Goal: Transaction & Acquisition: Purchase product/service

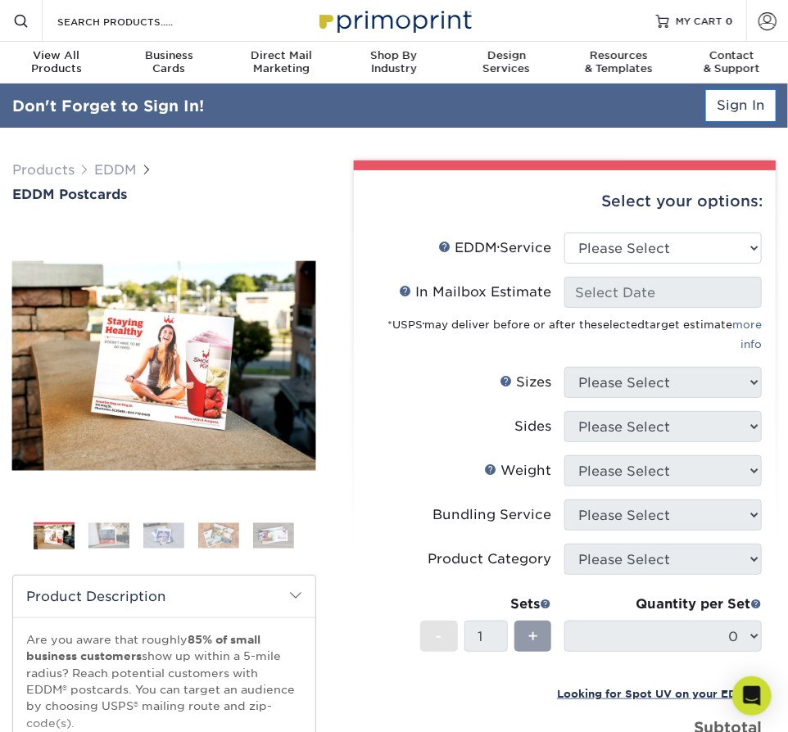
click at [738, 112] on link "Sign In" at bounding box center [741, 105] width 70 height 31
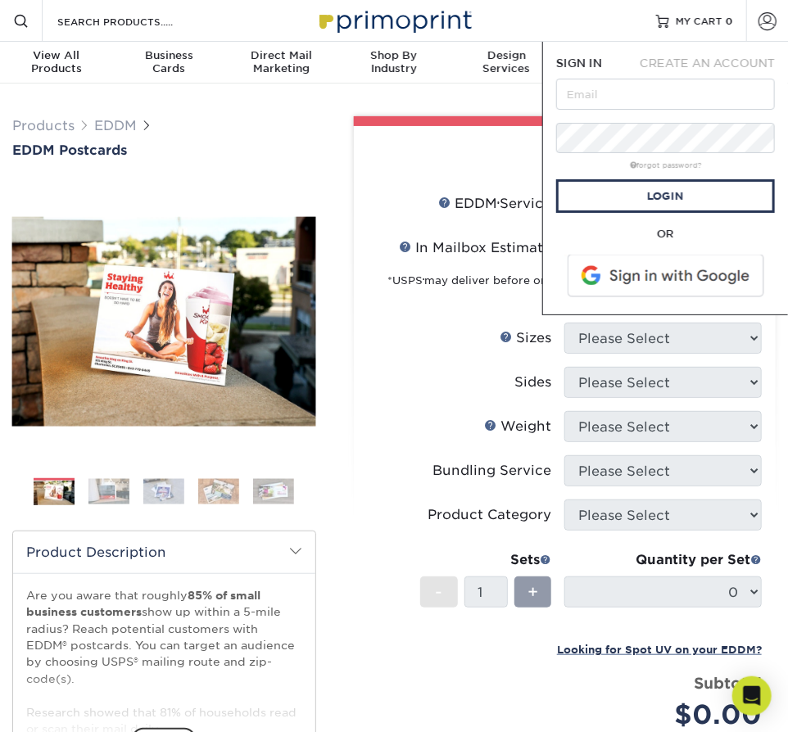
click at [785, 168] on div "SIGN IN CREATE AN ACCOUNT forgot password? All fields are required. Login OR SI…" at bounding box center [665, 178] width 246 height 273
click at [632, 102] on input "text" at bounding box center [665, 94] width 219 height 31
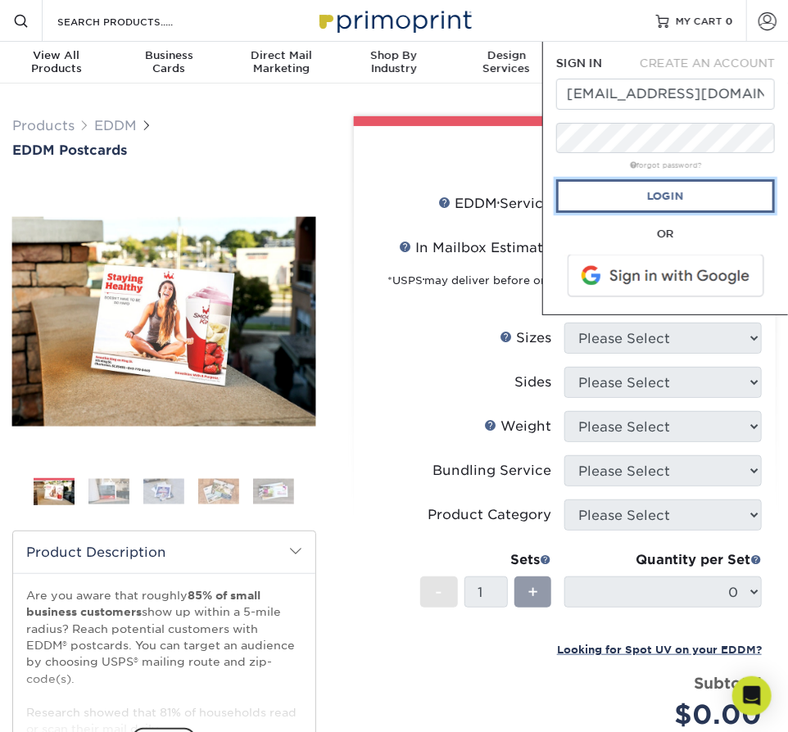
click at [625, 199] on link "Login" at bounding box center [665, 196] width 219 height 34
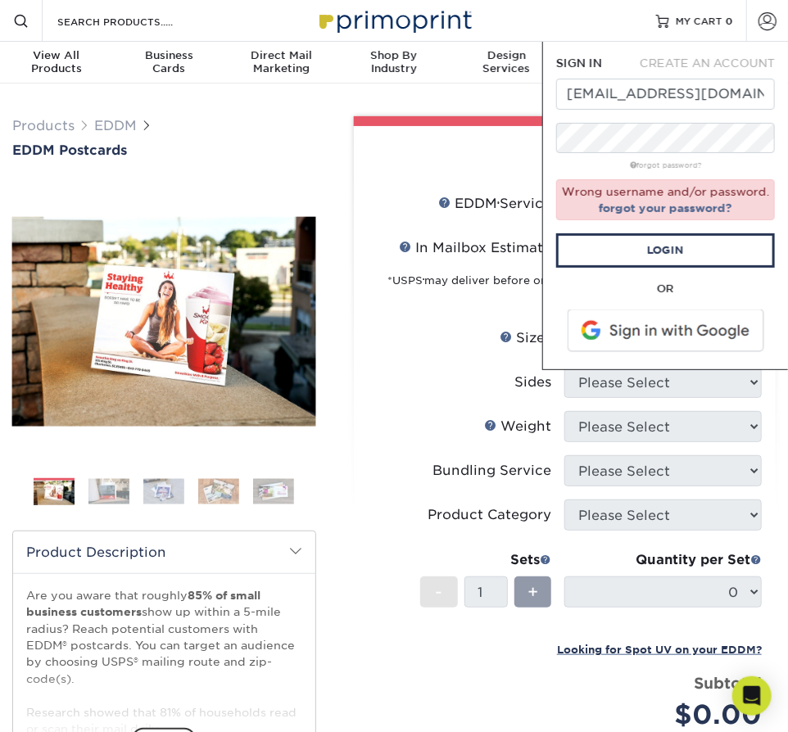
type input "Randall@SmithCreativeDesign.com"
click at [612, 251] on link "Login" at bounding box center [665, 250] width 219 height 34
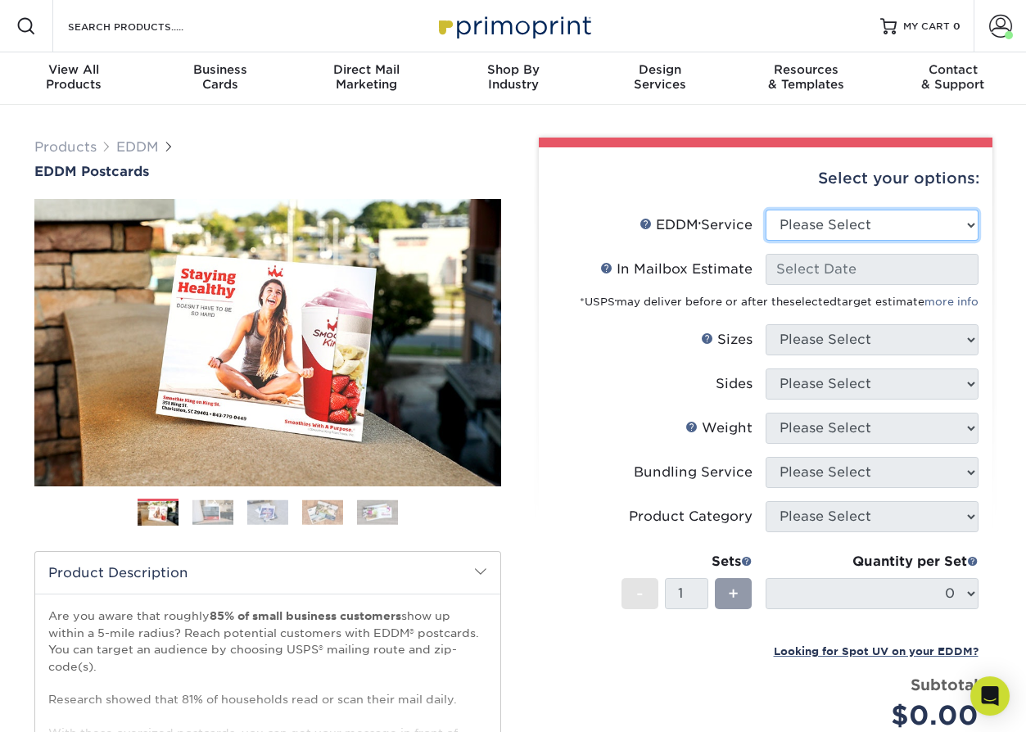
click at [787, 219] on select "Please Select Full Service Print Only" at bounding box center [871, 225] width 213 height 31
select select "full_service"
click at [765, 210] on select "Please Select Full Service Print Only" at bounding box center [871, 225] width 213 height 31
select select "-1"
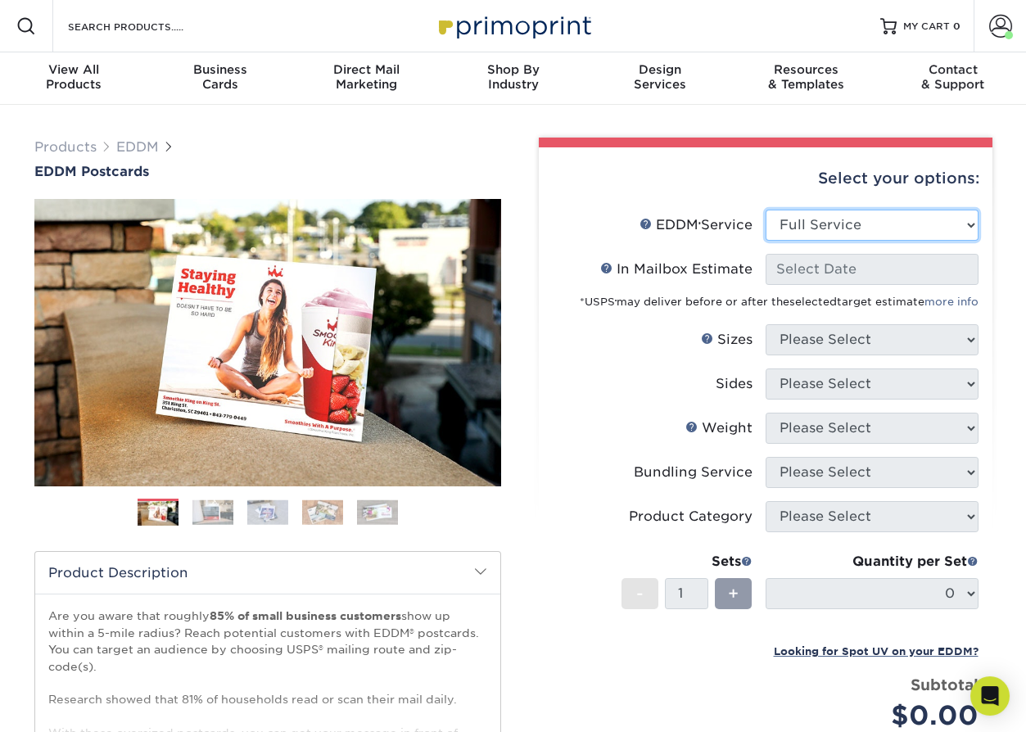
select select "-1"
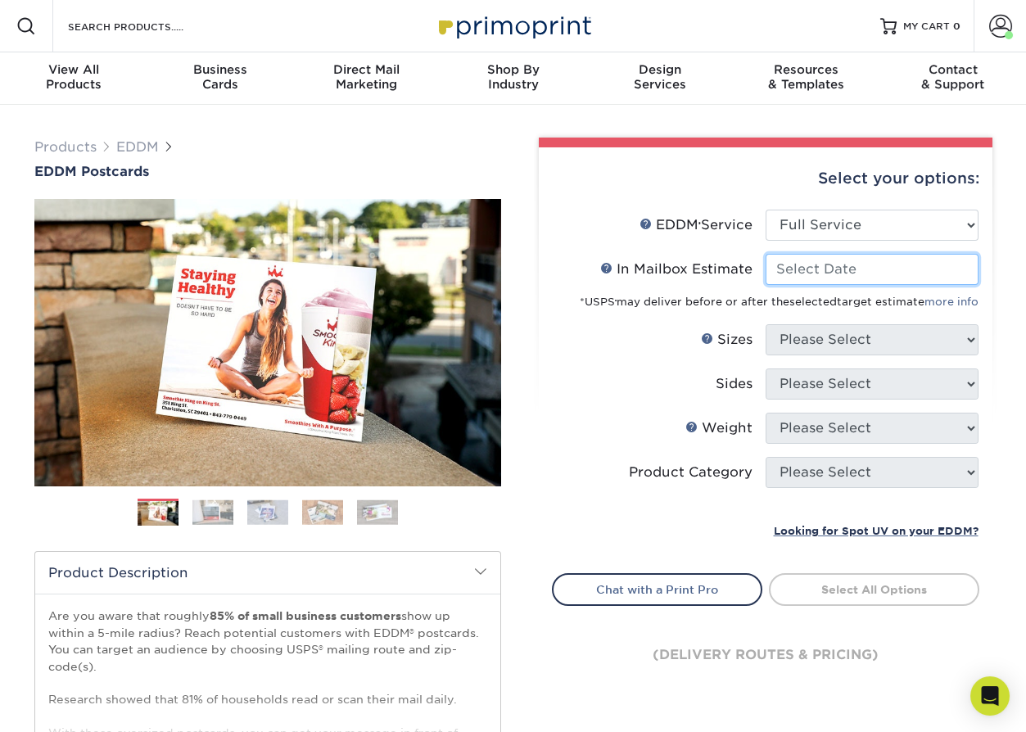
click at [787, 270] on input "In Mailbox Estimate Help In Mailbox Estimate" at bounding box center [871, 269] width 213 height 31
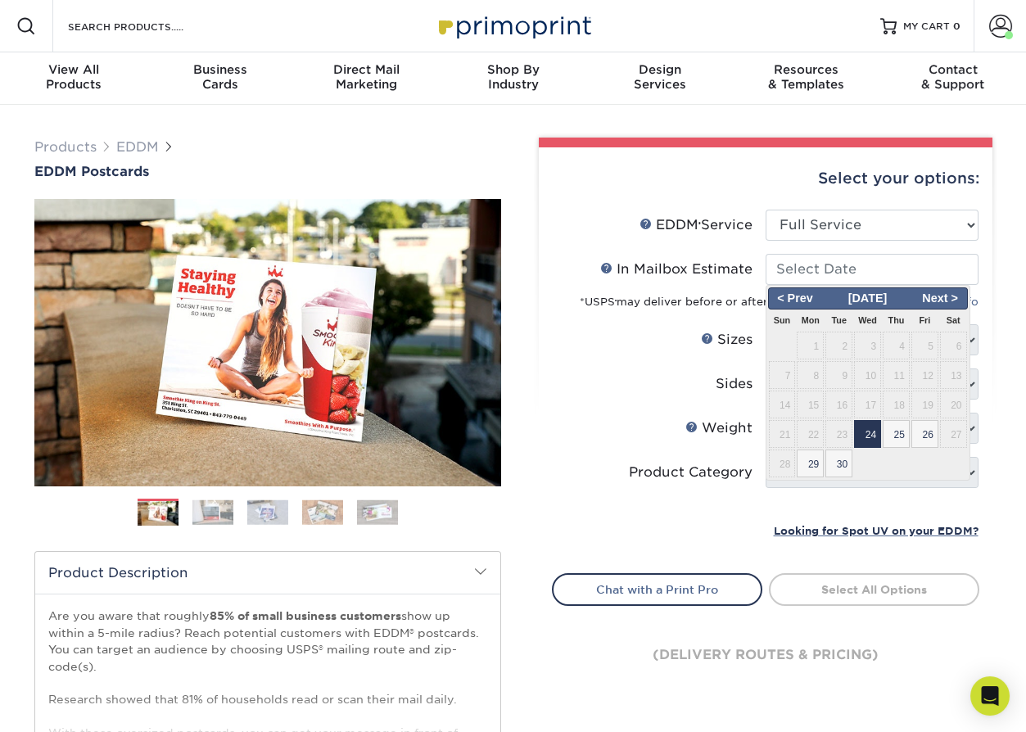
click at [787, 436] on span "24" at bounding box center [867, 434] width 27 height 28
type input "2025-09-24"
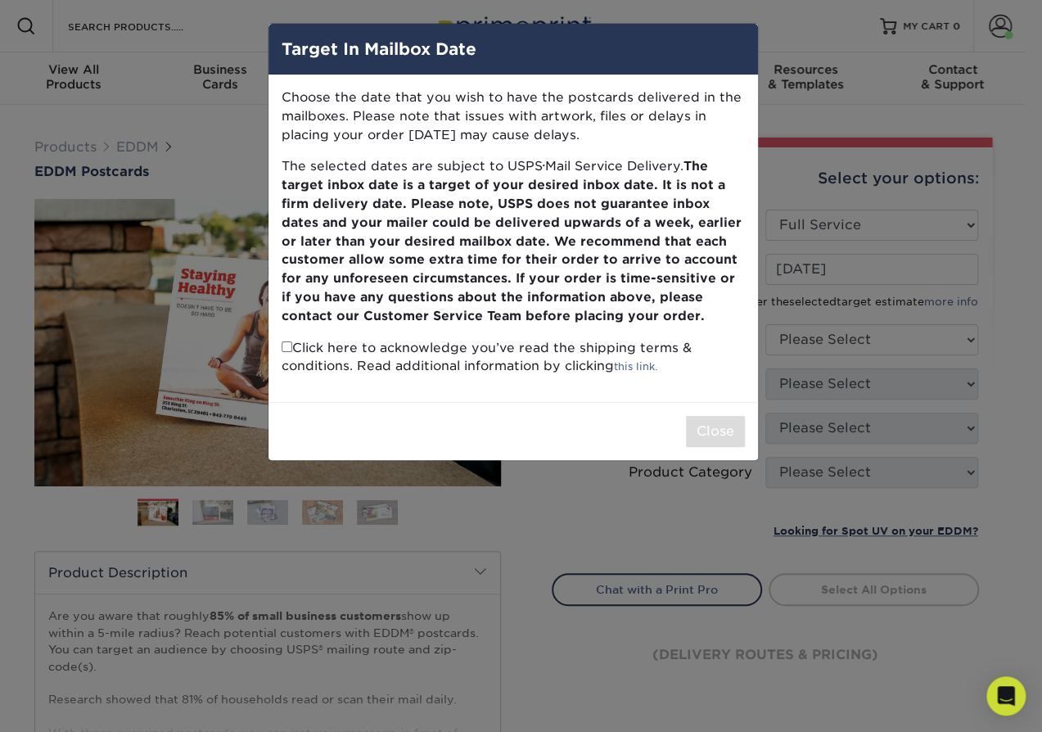
click at [286, 350] on input "checkbox" at bounding box center [287, 346] width 11 height 11
checkbox input "true"
click at [698, 434] on button "Close" at bounding box center [715, 431] width 59 height 31
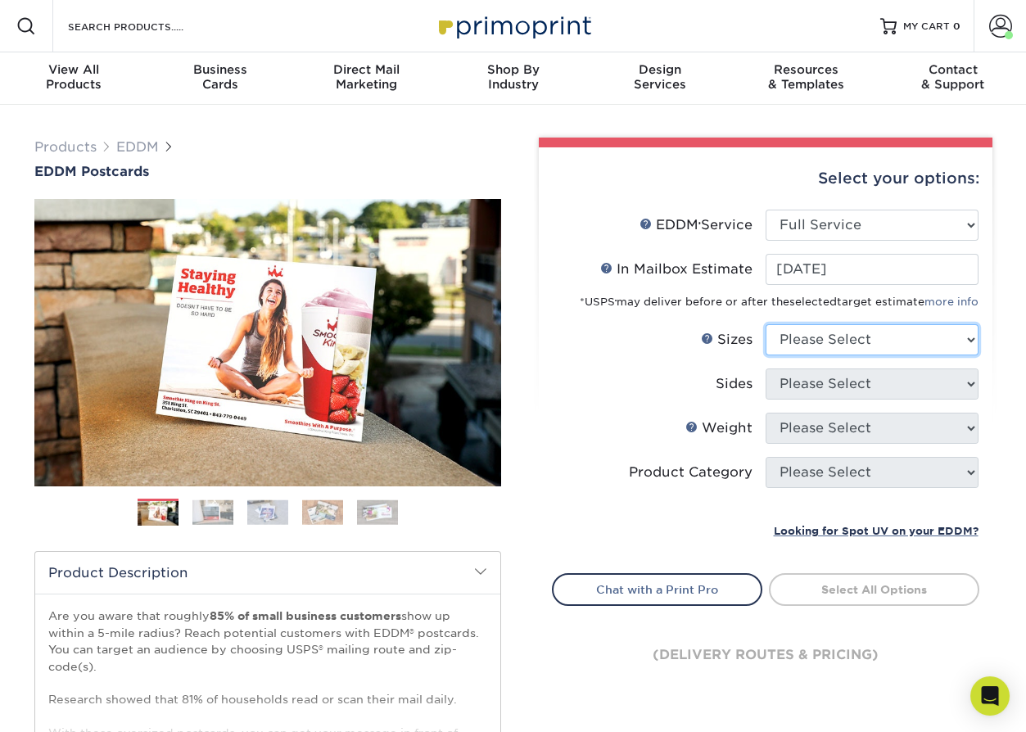
click at [787, 333] on select "Please Select 4.5" x 12" 6" x 12" 6.5" x 8" 6.5" x 9" 6.5" x 12" 7" x 8.5" 8" x…" at bounding box center [871, 339] width 213 height 31
select select "6.00x12.00"
click at [765, 324] on select "Please Select 4.5" x 12" 6" x 12" 6.5" x 8" 6.5" x 9" 6.5" x 12" 7" x 8.5" 8" x…" at bounding box center [871, 339] width 213 height 31
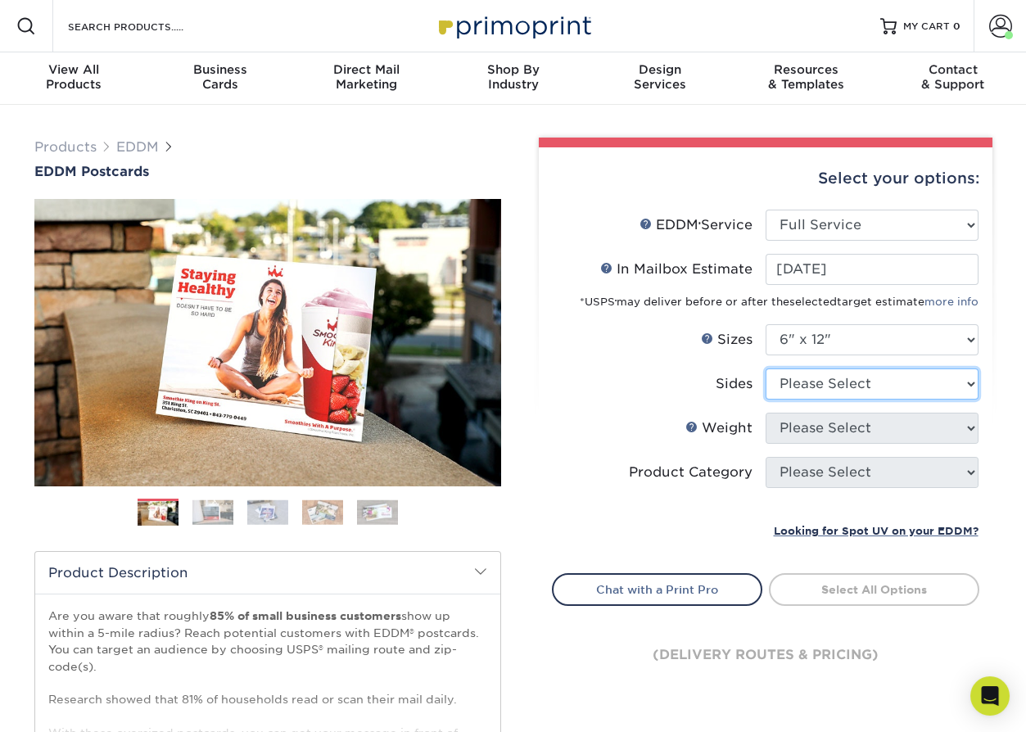
click at [787, 385] on select "Please Select Print Both Sides Print Front Only" at bounding box center [871, 383] width 213 height 31
select select "13abbda7-1d64-4f25-8bb2-c179b224825d"
click at [765, 368] on select "Please Select Print Both Sides Print Front Only" at bounding box center [871, 383] width 213 height 31
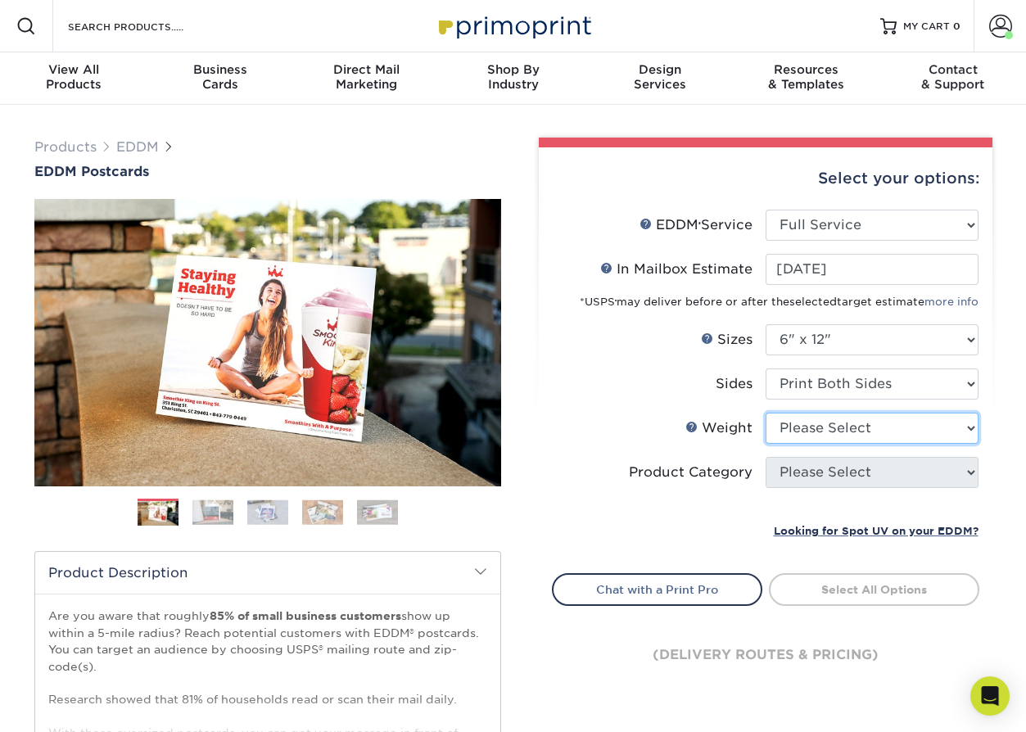
click at [787, 425] on select "Please Select 14PT 16PT" at bounding box center [871, 428] width 213 height 31
select select "14PT"
click at [765, 413] on select "Please Select 14PT 16PT" at bounding box center [871, 428] width 213 height 31
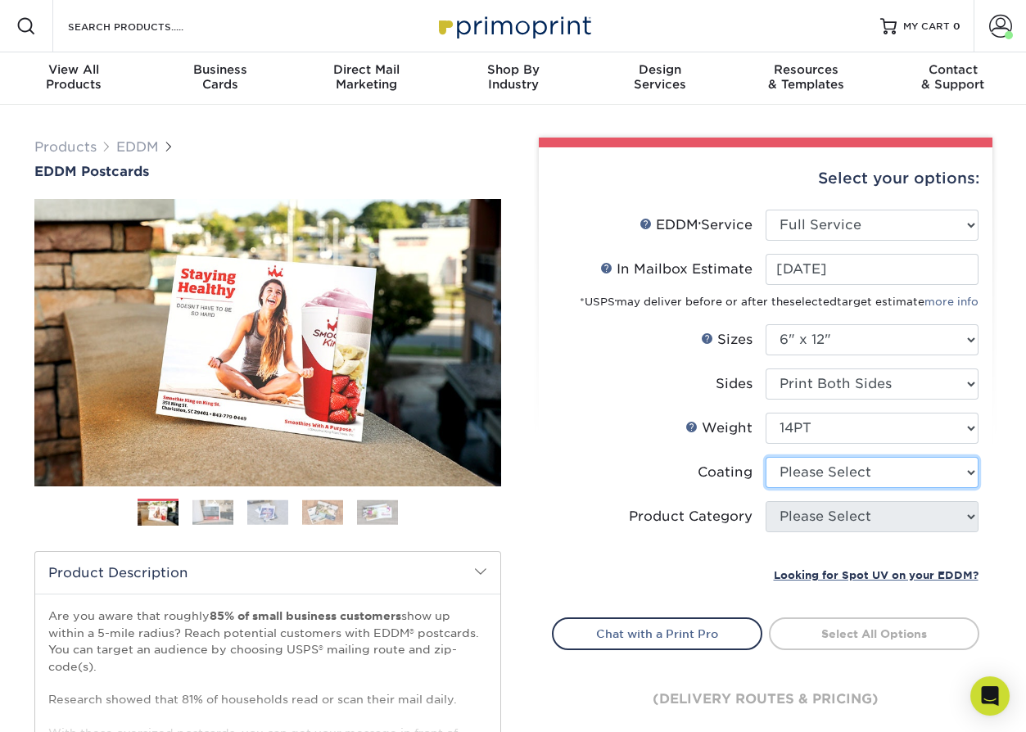
click at [787, 475] on select at bounding box center [871, 472] width 213 height 31
select select "121bb7b5-3b4d-429f-bd8d-bbf80e953313"
click at [765, 457] on select at bounding box center [871, 472] width 213 height 31
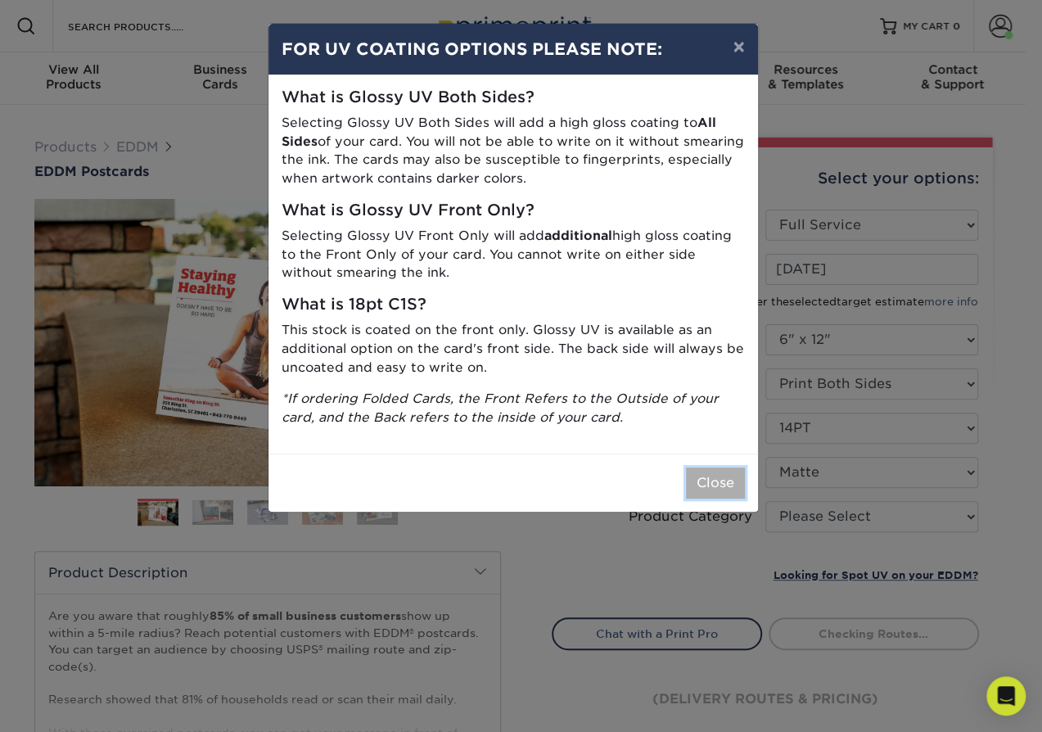
click at [709, 477] on button "Close" at bounding box center [715, 482] width 59 height 31
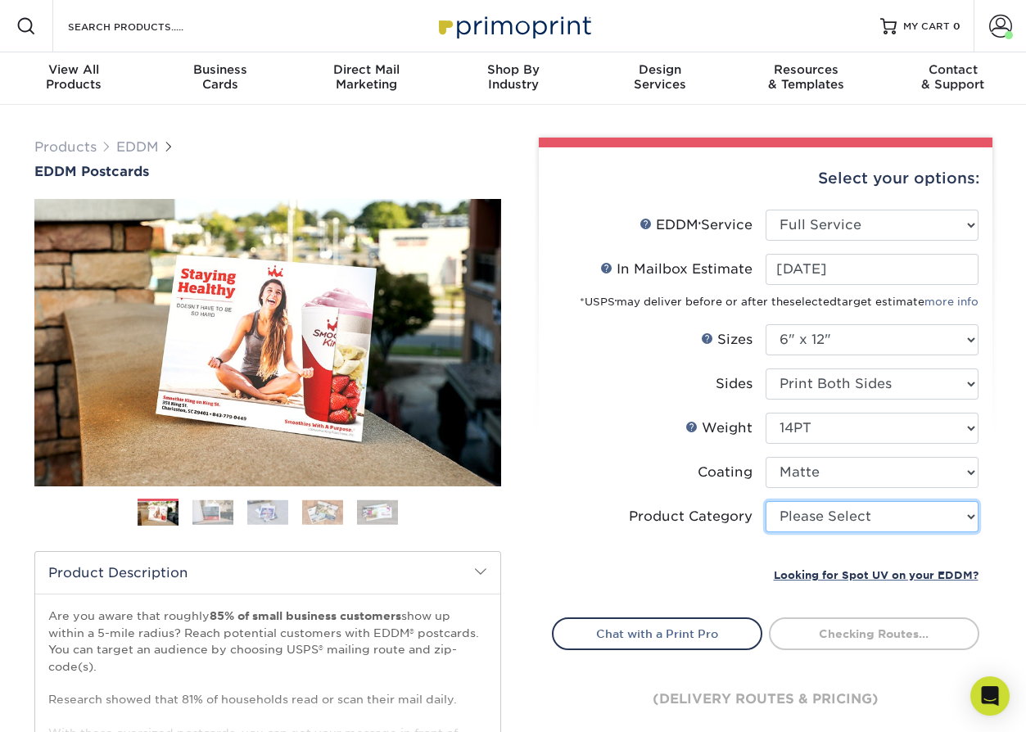
click at [787, 513] on select "Please Select Postcards" at bounding box center [871, 516] width 213 height 31
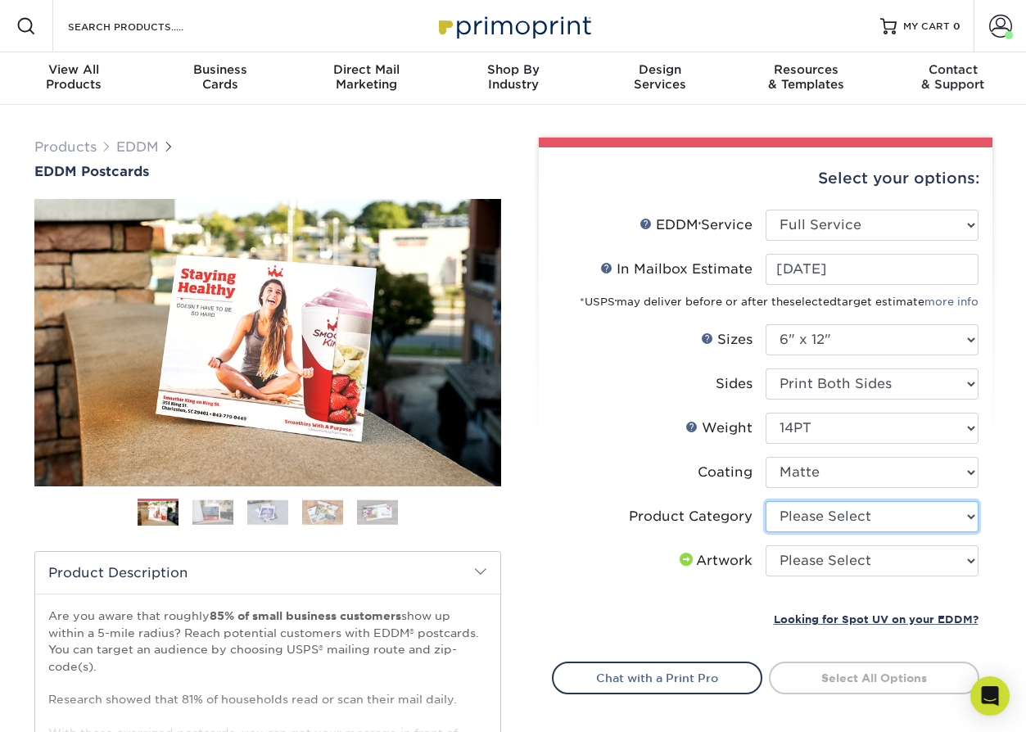
select select "9b7272e0-d6c8-4c3c-8e97-d3a1bcdab858"
click at [765, 501] on select "Please Select Postcards" at bounding box center [871, 516] width 213 height 31
click at [787, 563] on select "Please Select I will upload files I need a design - $150" at bounding box center [871, 560] width 213 height 31
select select "upload"
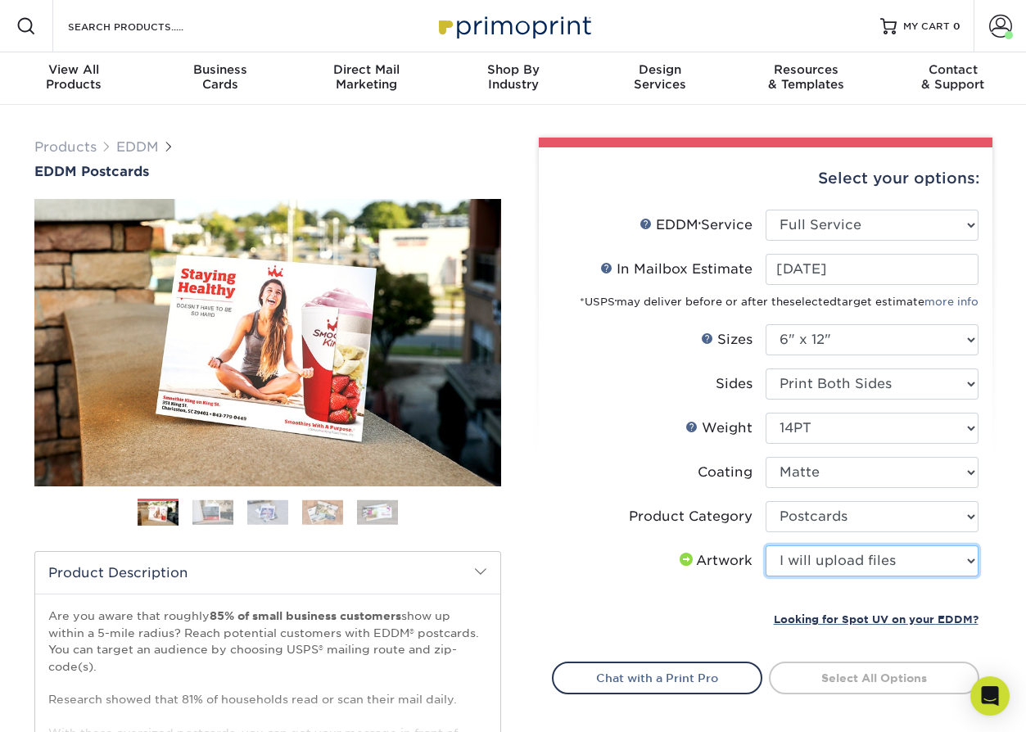
click at [765, 545] on select "Please Select I will upload files I need a design - $150" at bounding box center [871, 560] width 213 height 31
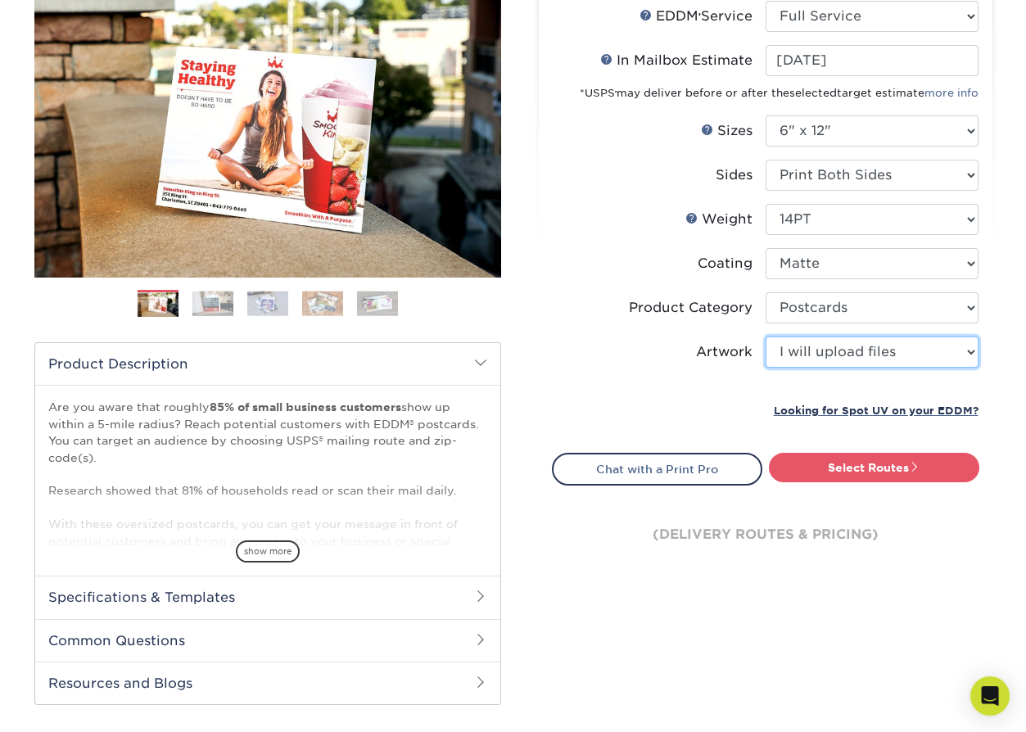
scroll to position [214, 0]
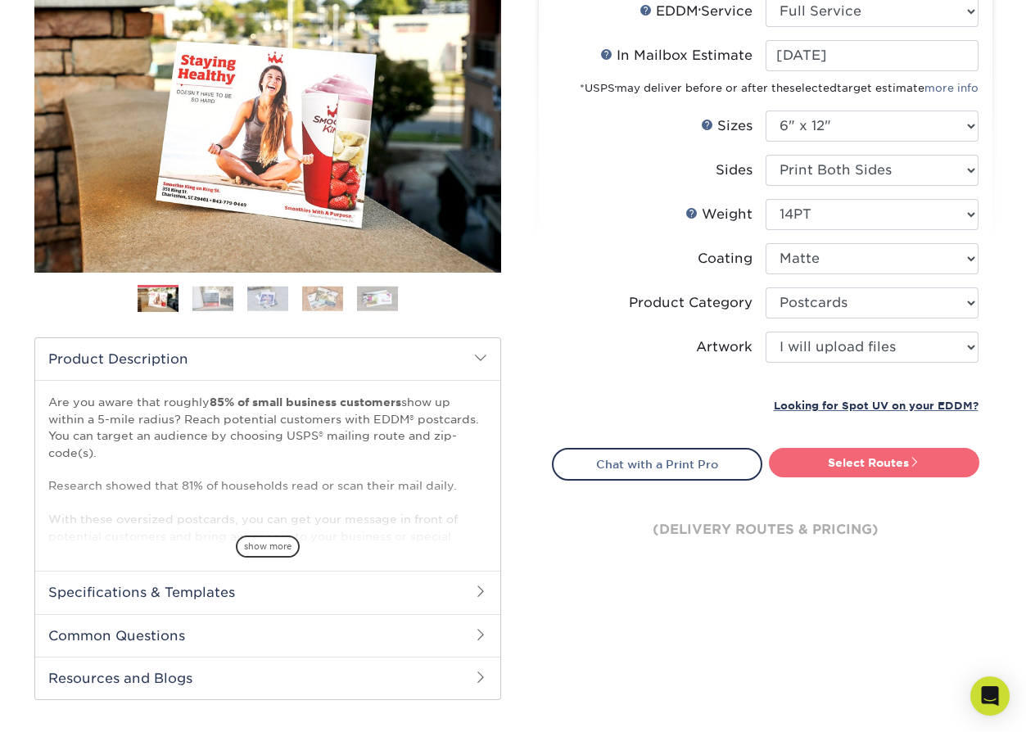
click at [787, 459] on link "Select Routes" at bounding box center [874, 462] width 210 height 29
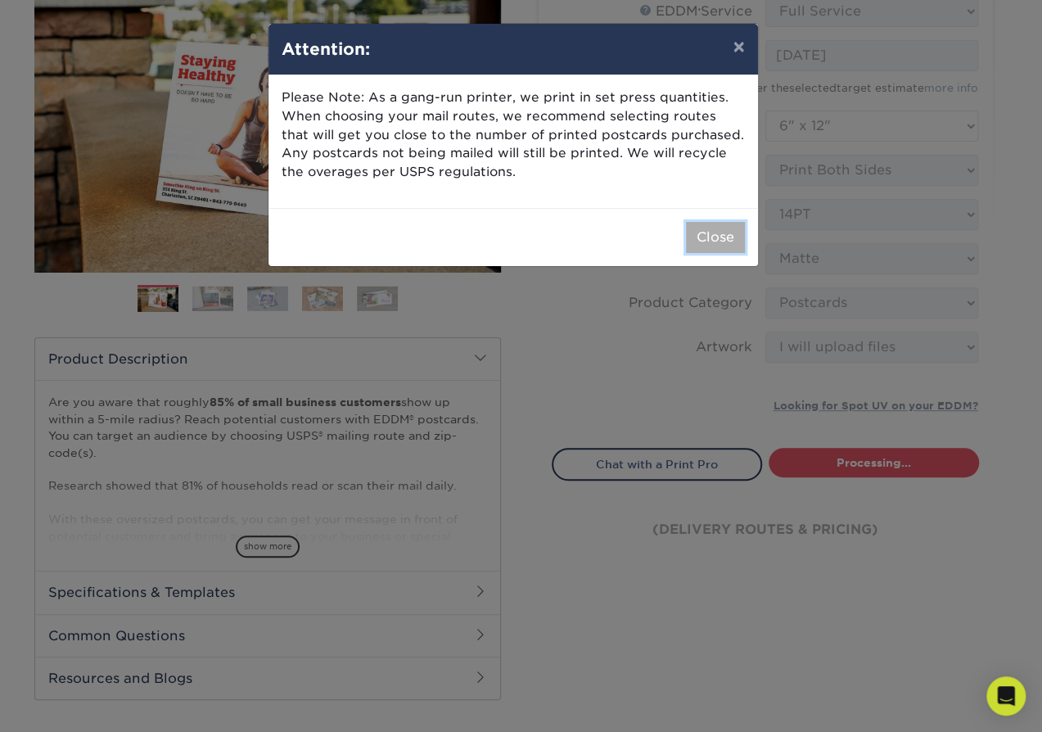
click at [704, 239] on button "Close" at bounding box center [715, 237] width 59 height 31
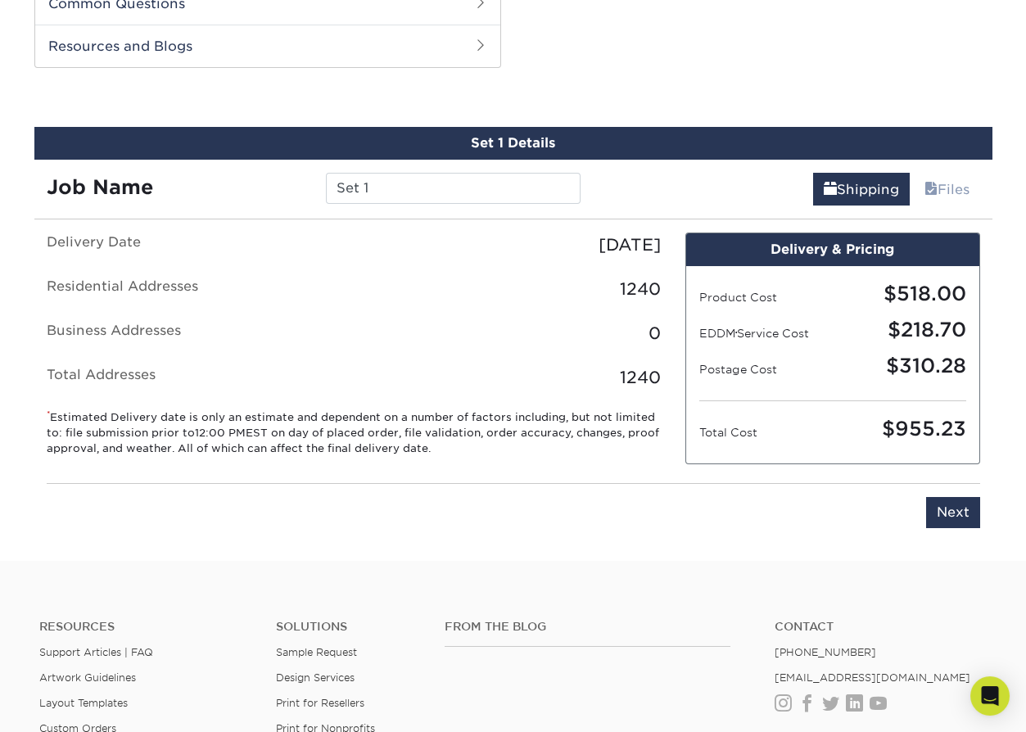
scroll to position [832, 0]
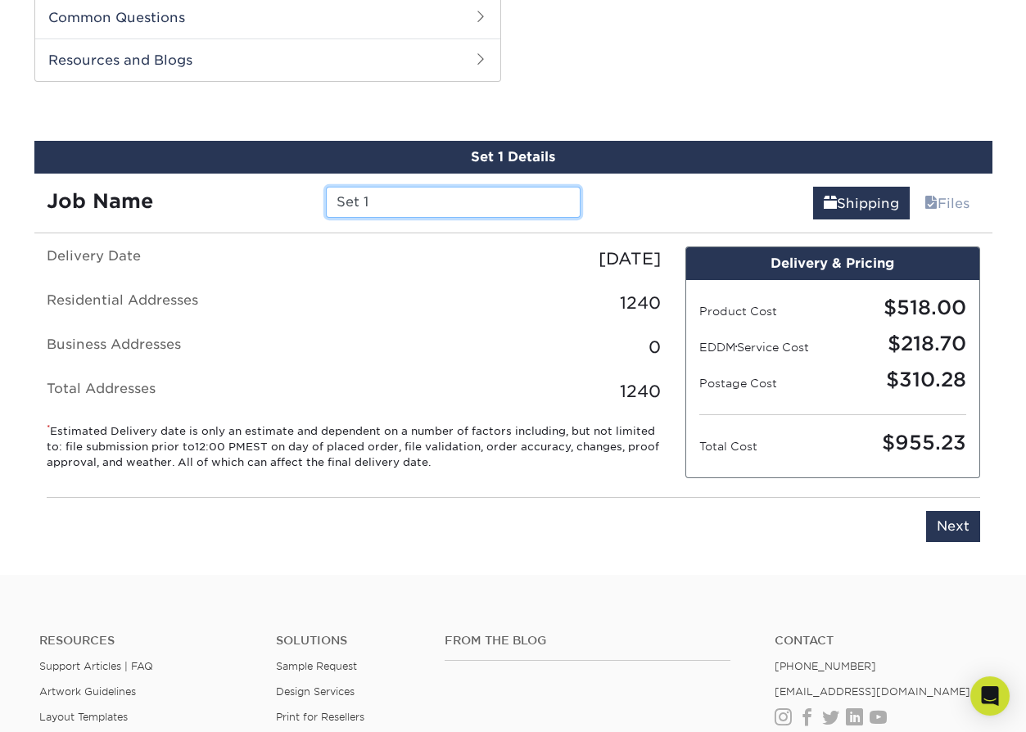
drag, startPoint x: 460, startPoint y: 196, endPoint x: 273, endPoint y: 201, distance: 187.5
click at [273, 201] on div "Job Name Set 1" at bounding box center [313, 202] width 559 height 31
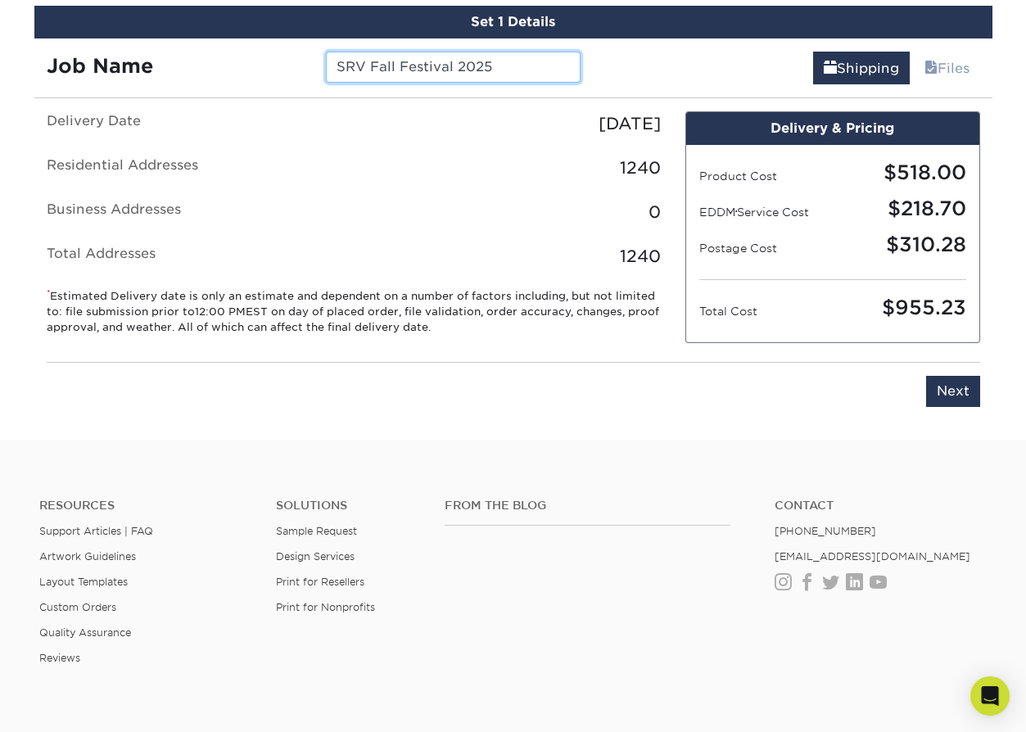
scroll to position [1000, 0]
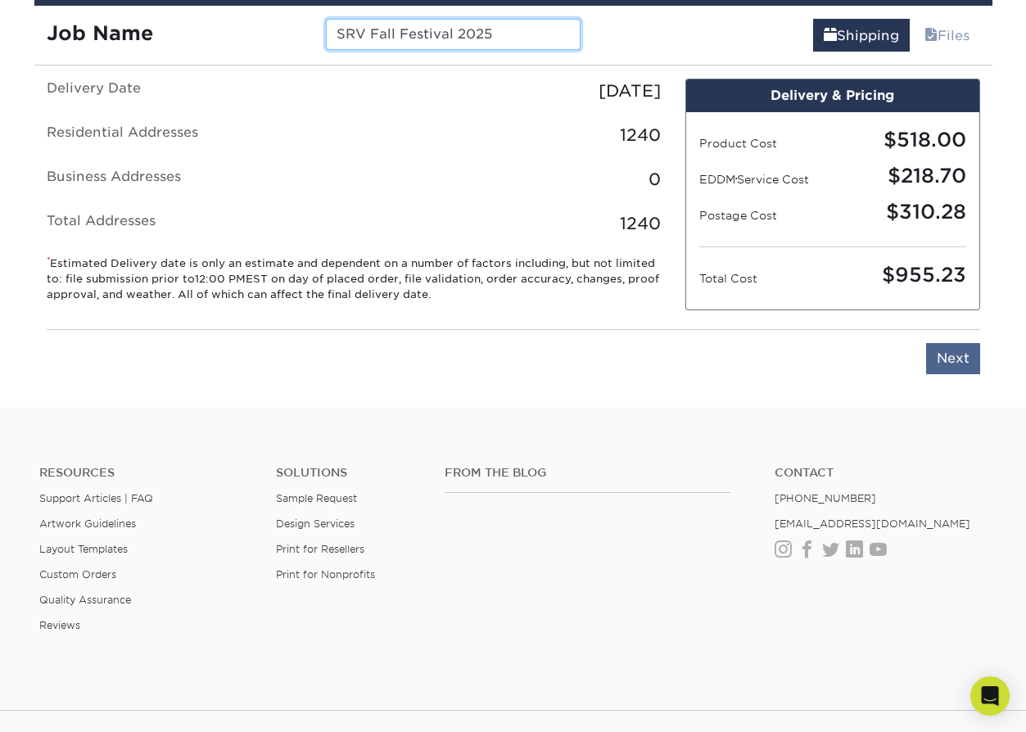
type input "SRV Fall Festival 2025"
click at [787, 374] on input "Next" at bounding box center [953, 358] width 54 height 31
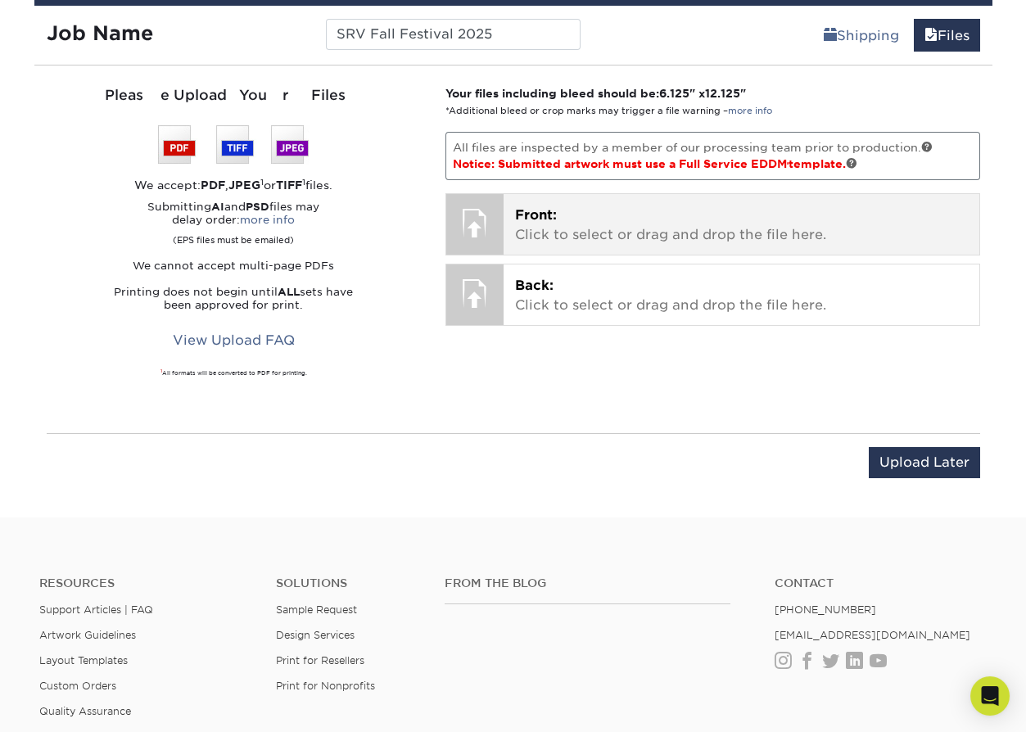
click at [540, 216] on span "Front:" at bounding box center [536, 215] width 42 height 16
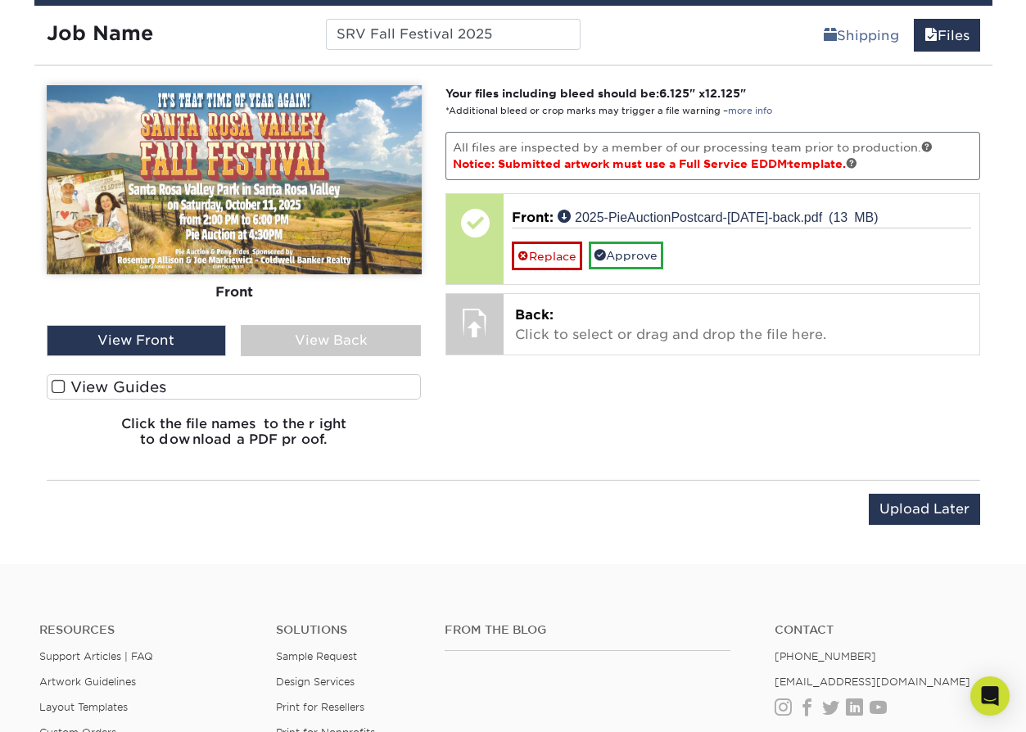
click at [64, 379] on span at bounding box center [59, 387] width 14 height 16
click at [0, 0] on input "View Guides" at bounding box center [0, 0] width 0 height 0
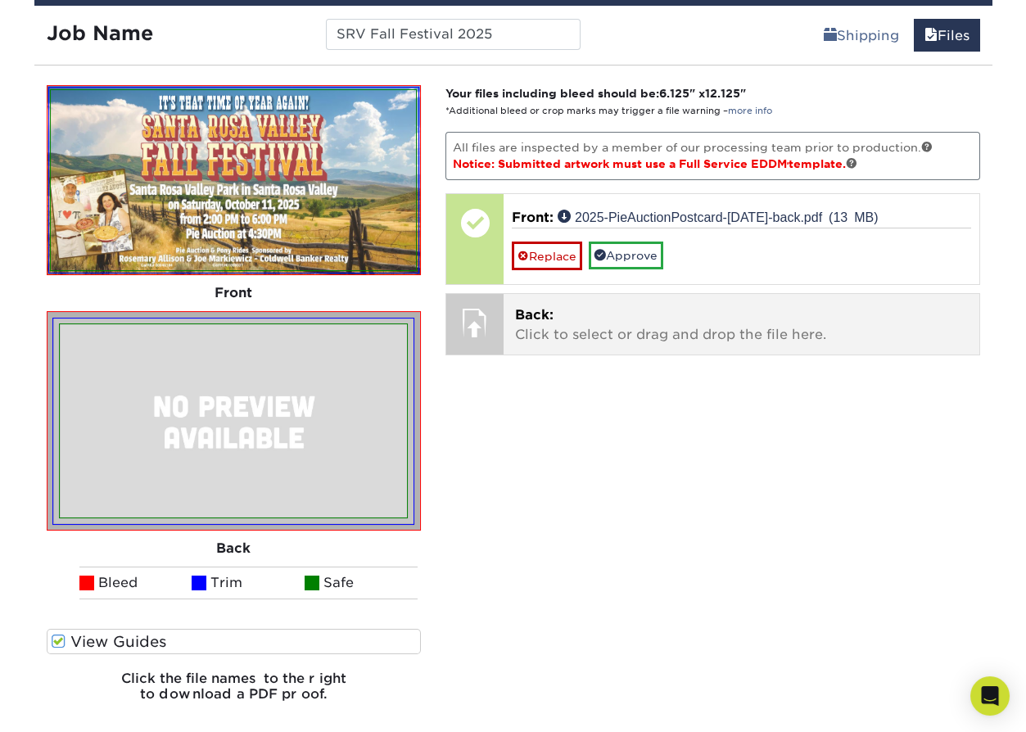
click at [618, 323] on p "Back: Click to select or drag and drop the file here." at bounding box center [741, 324] width 453 height 39
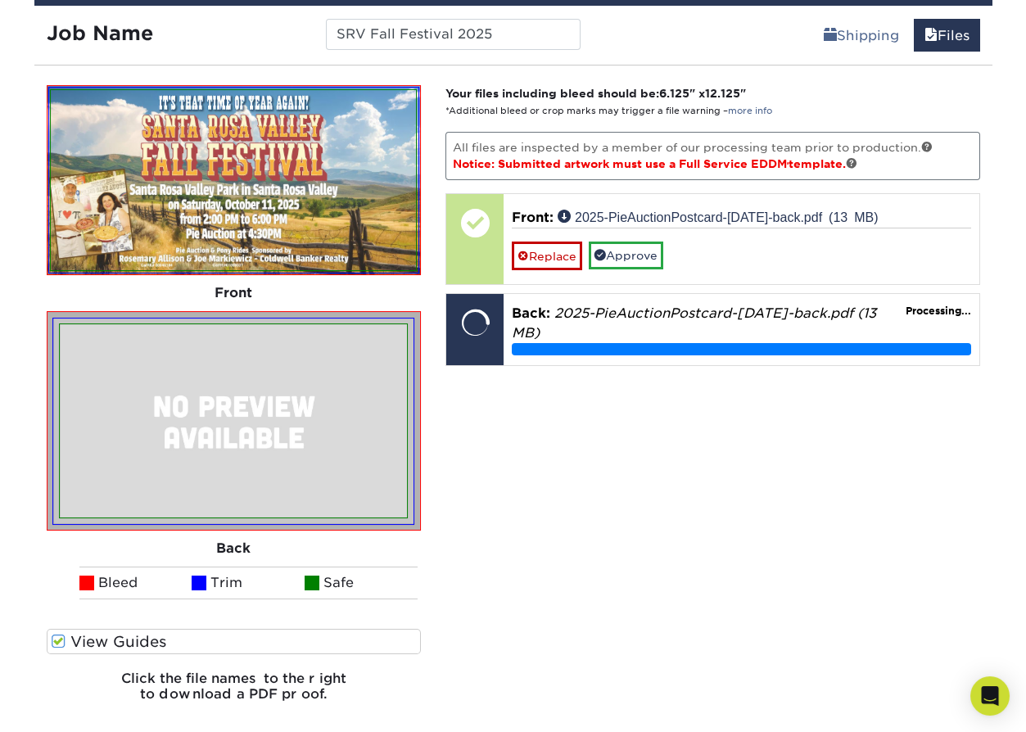
click at [658, 395] on div "Your files including bleed should be: 6.125 " x 12.125 " *Additional bleed or c…" at bounding box center [712, 400] width 559 height 630
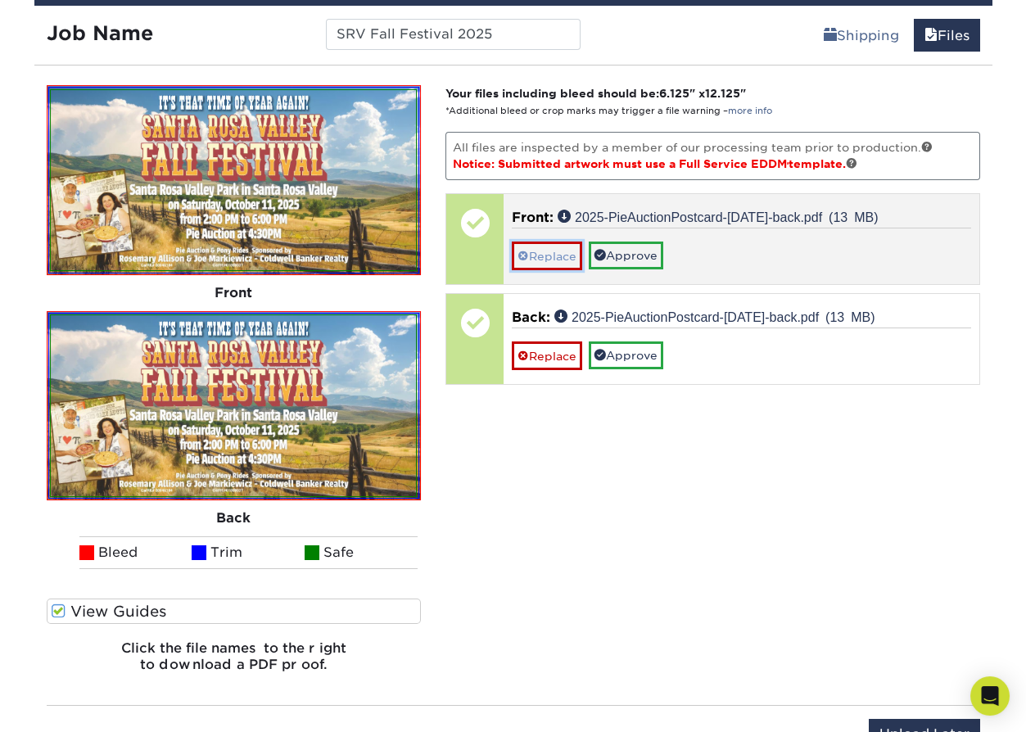
click at [566, 250] on link "Replace" at bounding box center [547, 256] width 70 height 29
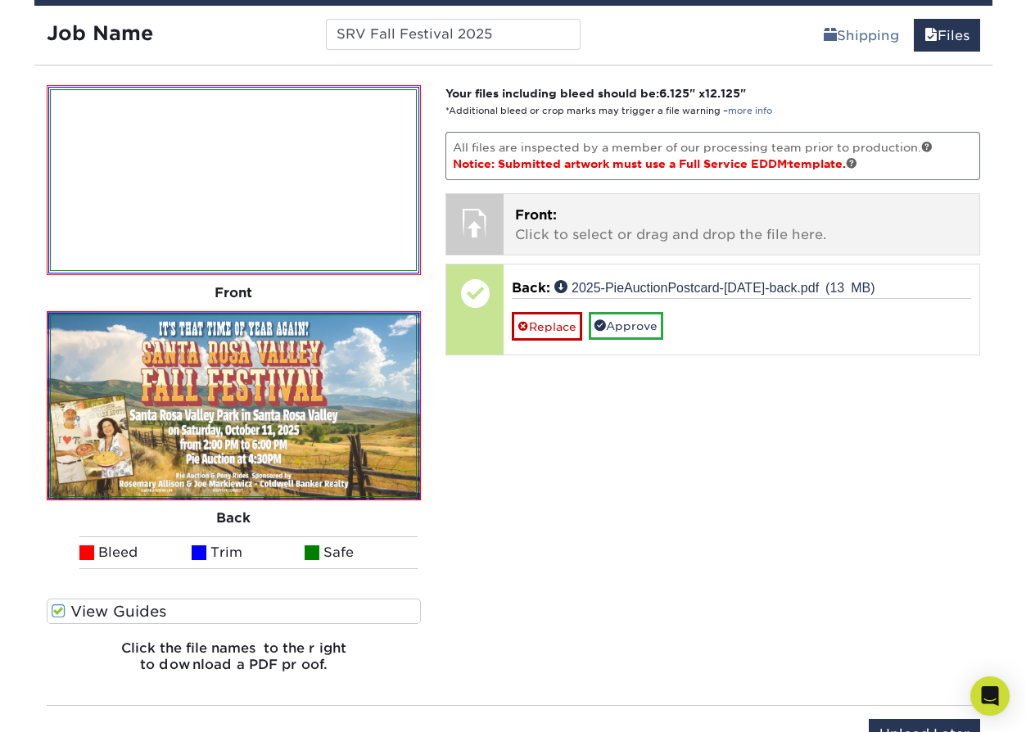
click at [577, 224] on p "Front: Click to select or drag and drop the file here." at bounding box center [741, 224] width 453 height 39
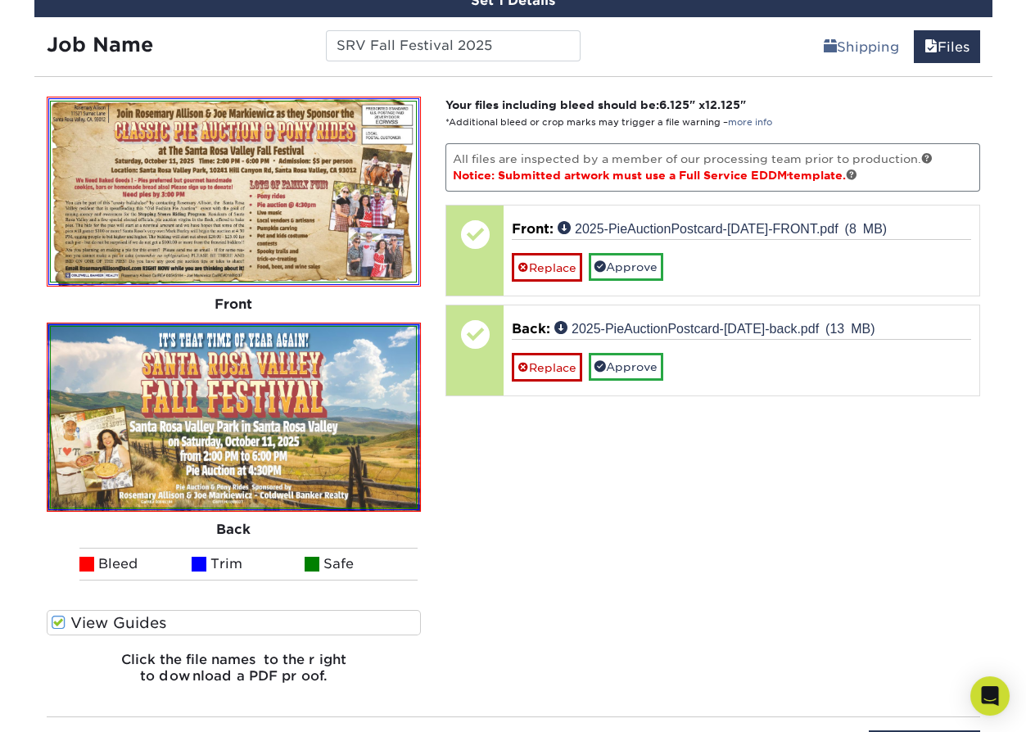
scroll to position [983, 0]
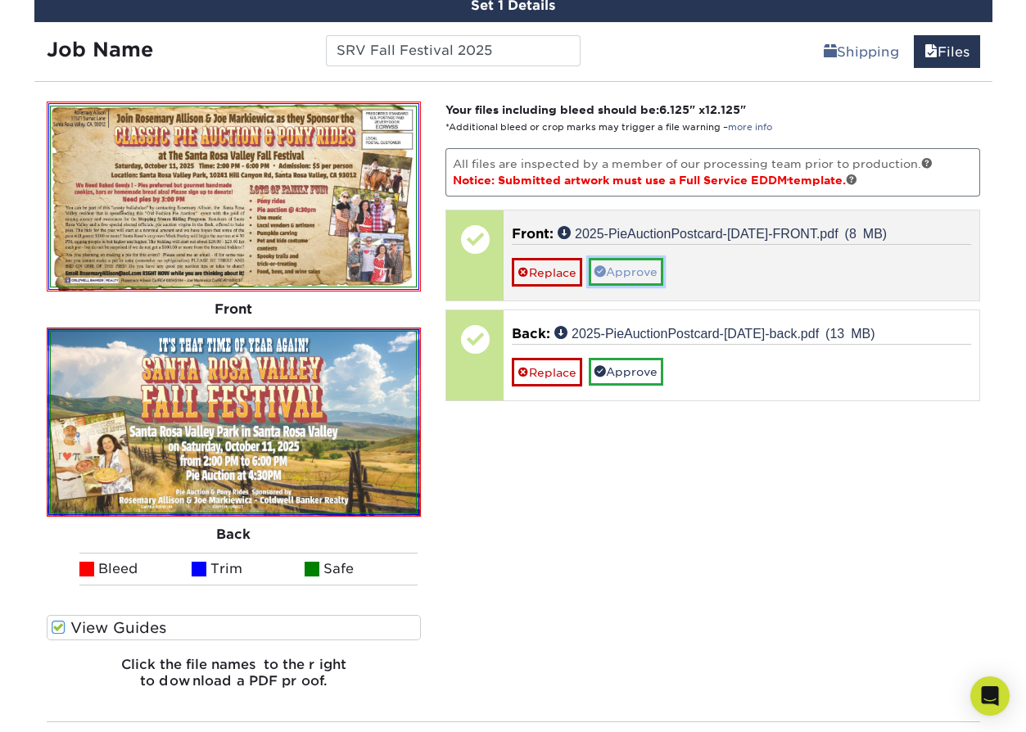
click at [627, 267] on link "Approve" at bounding box center [626, 272] width 75 height 28
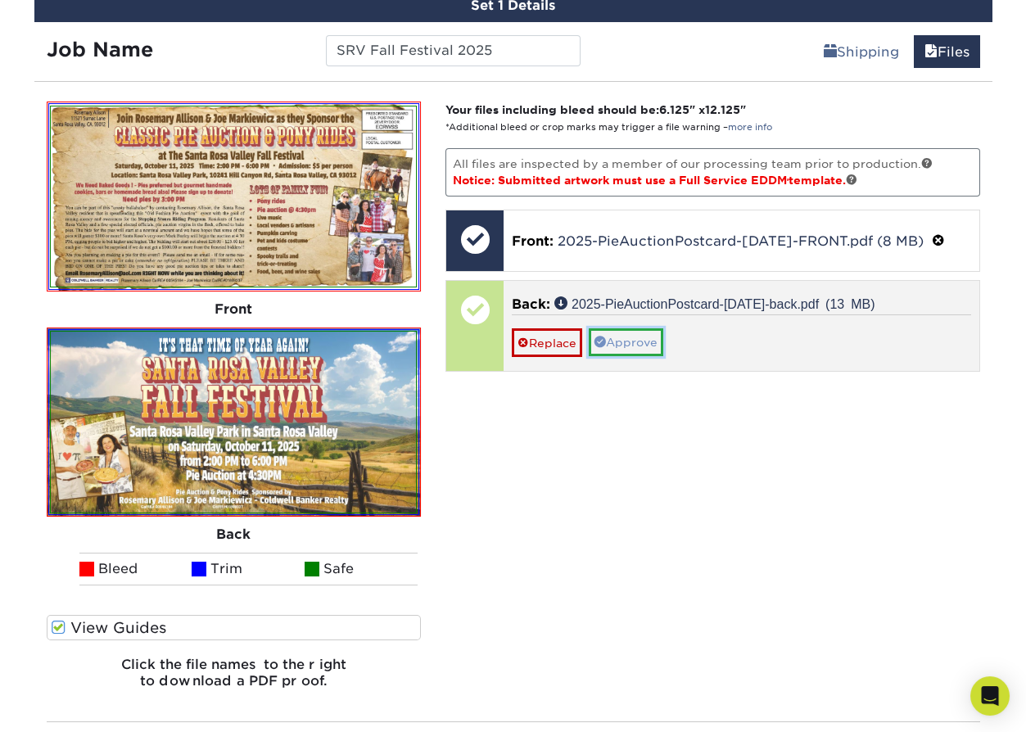
click at [656, 341] on link "Approve" at bounding box center [626, 342] width 75 height 28
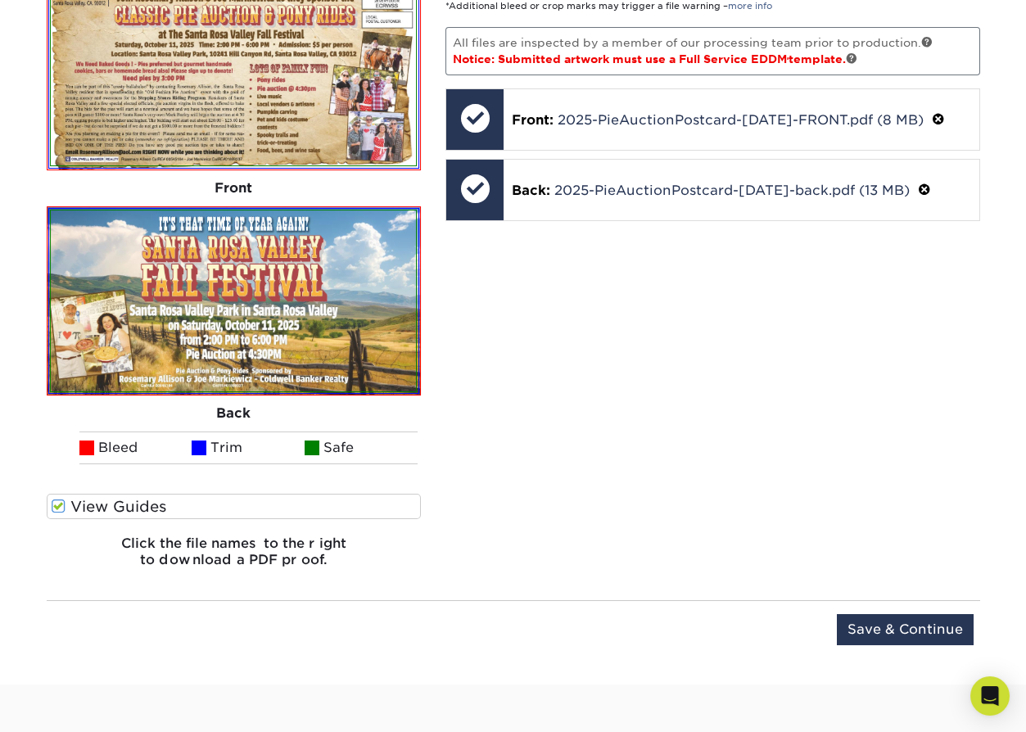
scroll to position [1189, 0]
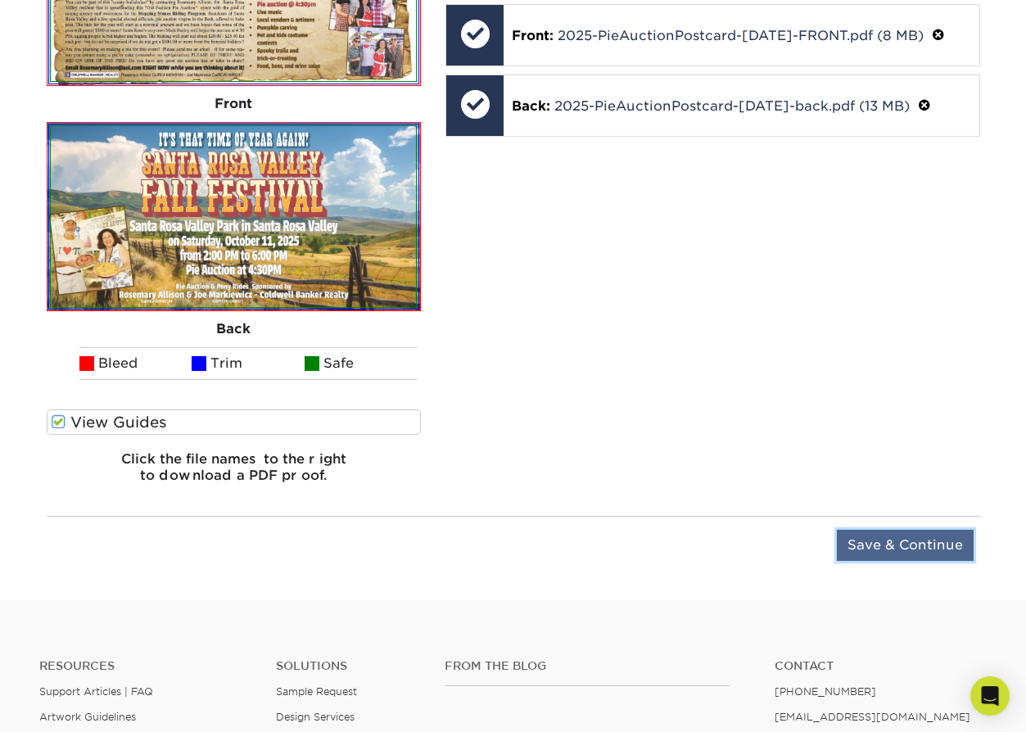
click at [787, 534] on input "Save & Continue" at bounding box center [905, 545] width 137 height 31
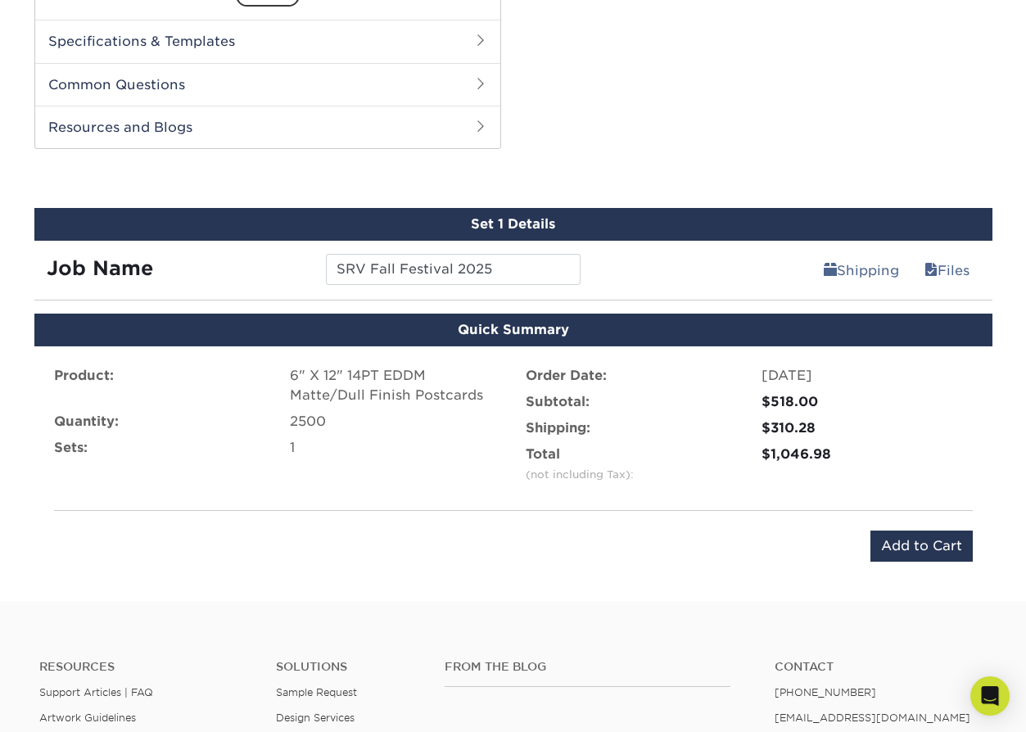
scroll to position [785, 0]
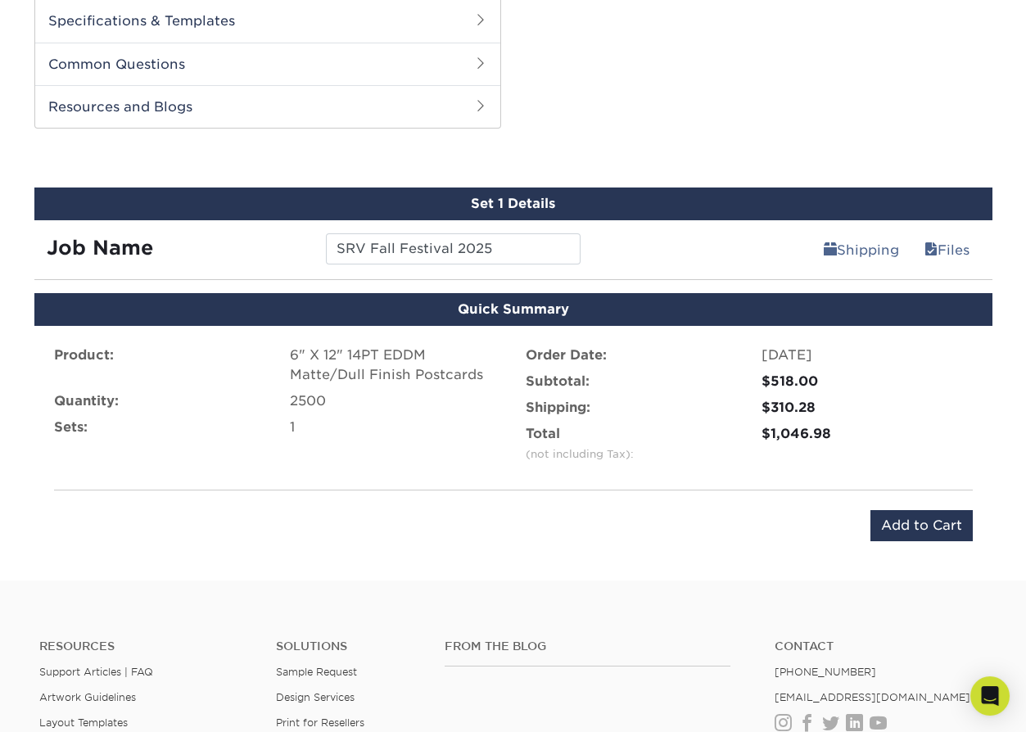
click at [646, 510] on div "Quick Checkout Add to Cart" at bounding box center [513, 525] width 919 height 31
click at [787, 520] on input "Add to Cart" at bounding box center [921, 525] width 102 height 31
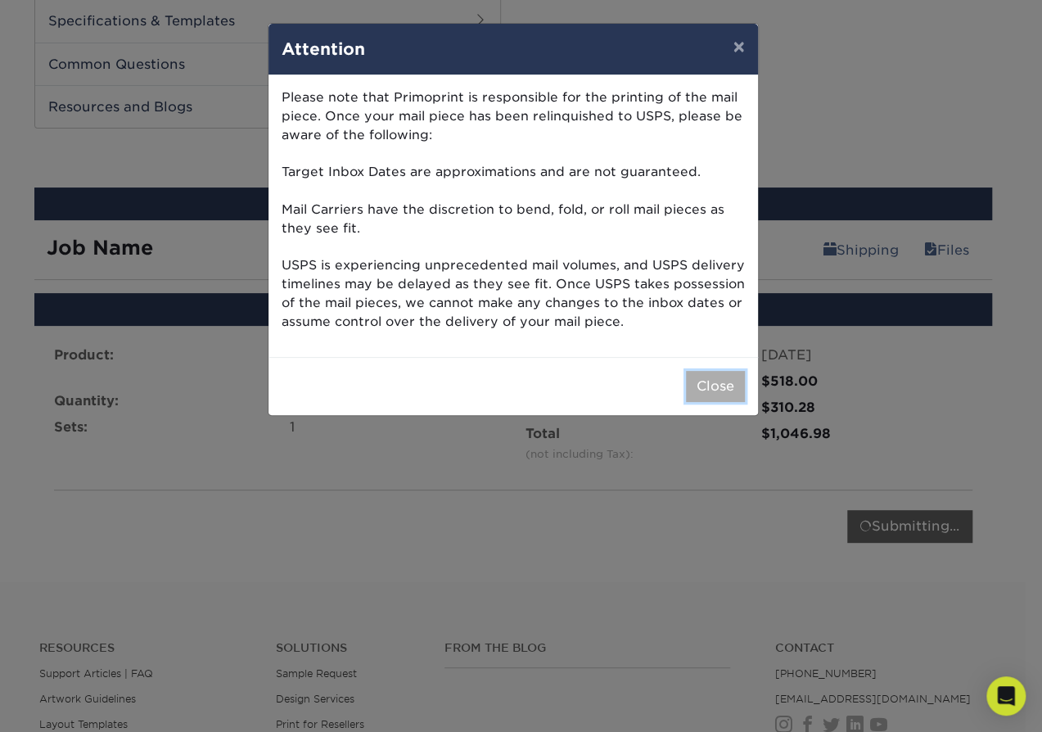
click at [729, 371] on button "Close" at bounding box center [715, 386] width 59 height 31
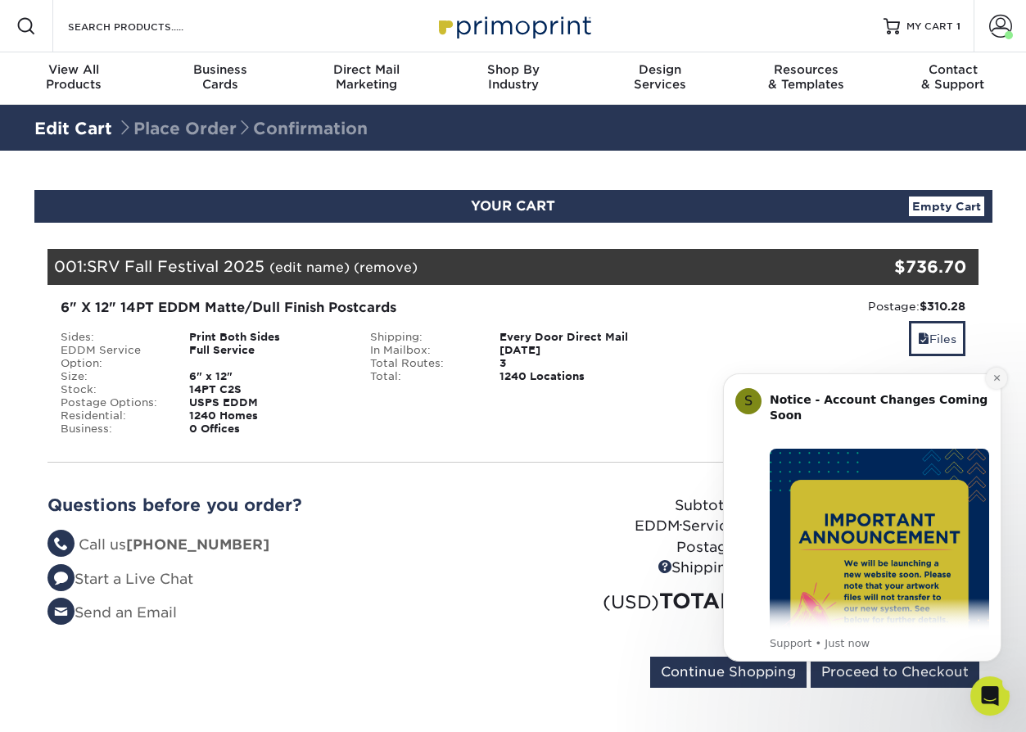
click at [995, 386] on button "Dismiss notification" at bounding box center [996, 378] width 21 height 21
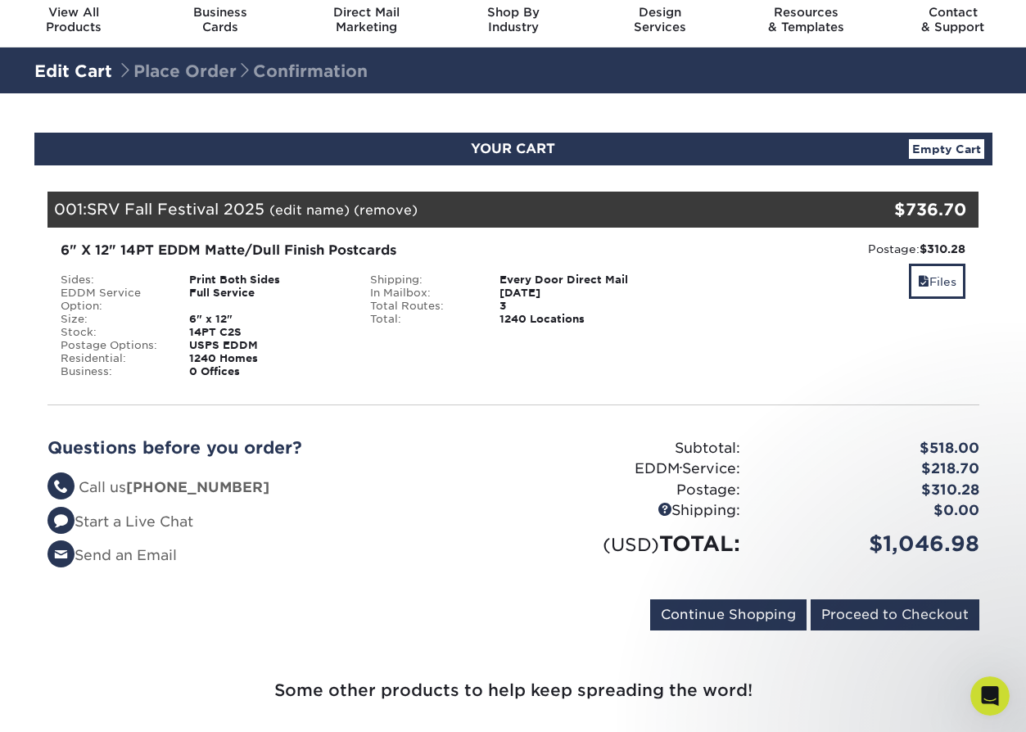
scroll to position [61, 0]
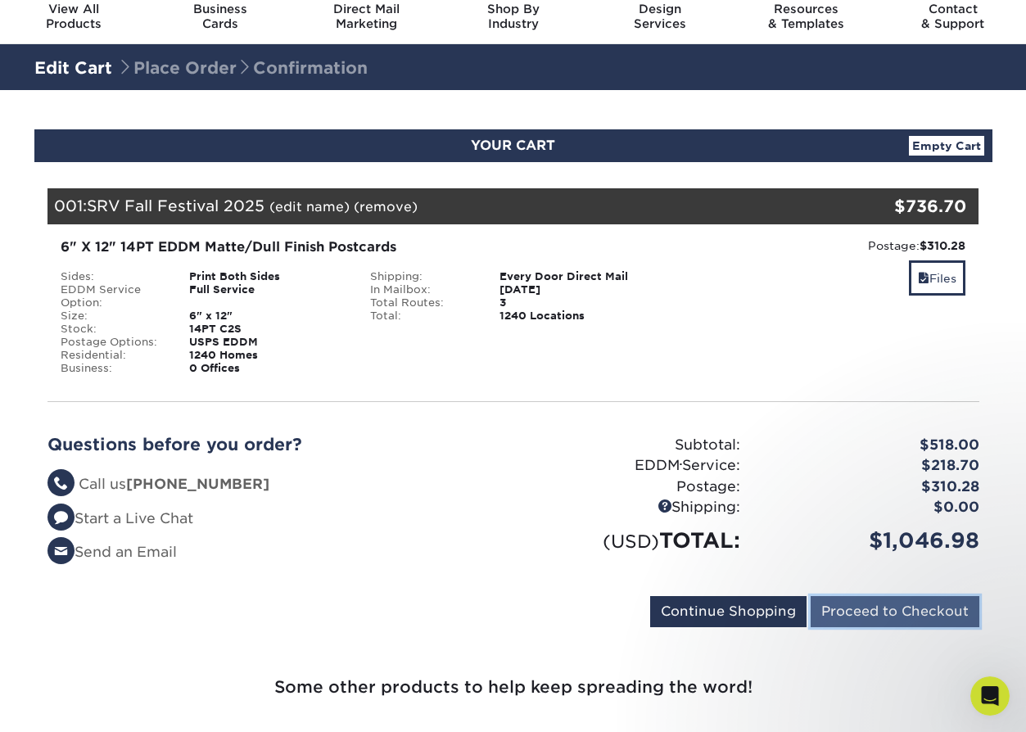
click at [898, 606] on input "Proceed to Checkout" at bounding box center [895, 611] width 169 height 31
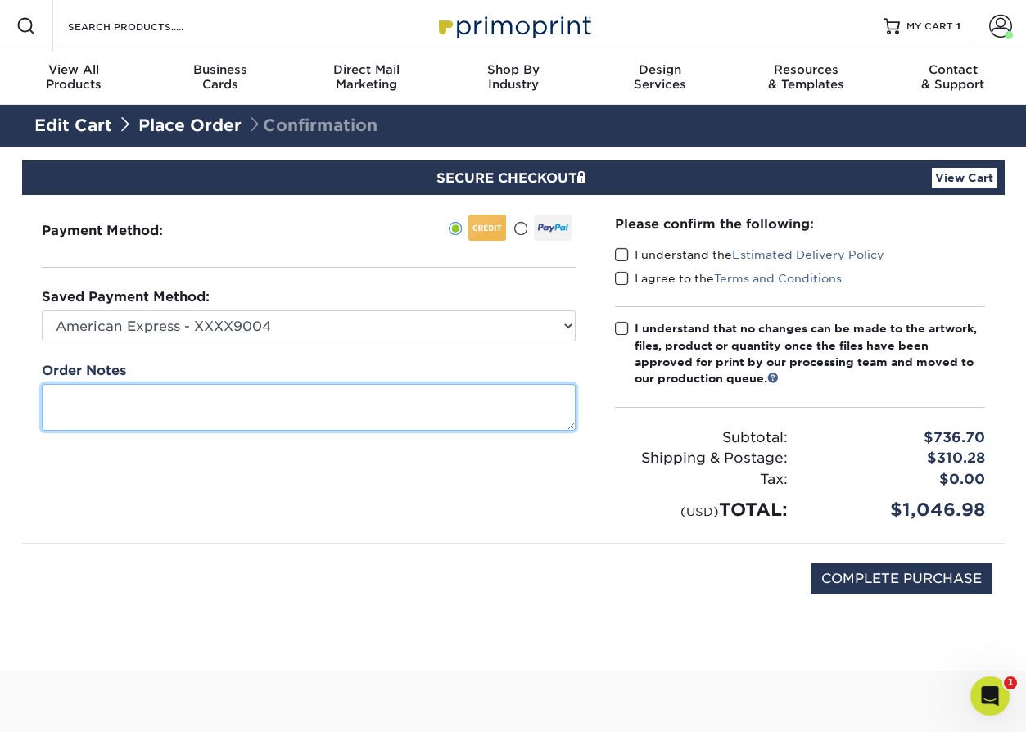
click at [444, 410] on textarea at bounding box center [309, 407] width 534 height 47
type textarea "2025 SRV Fall Festival Postcard"
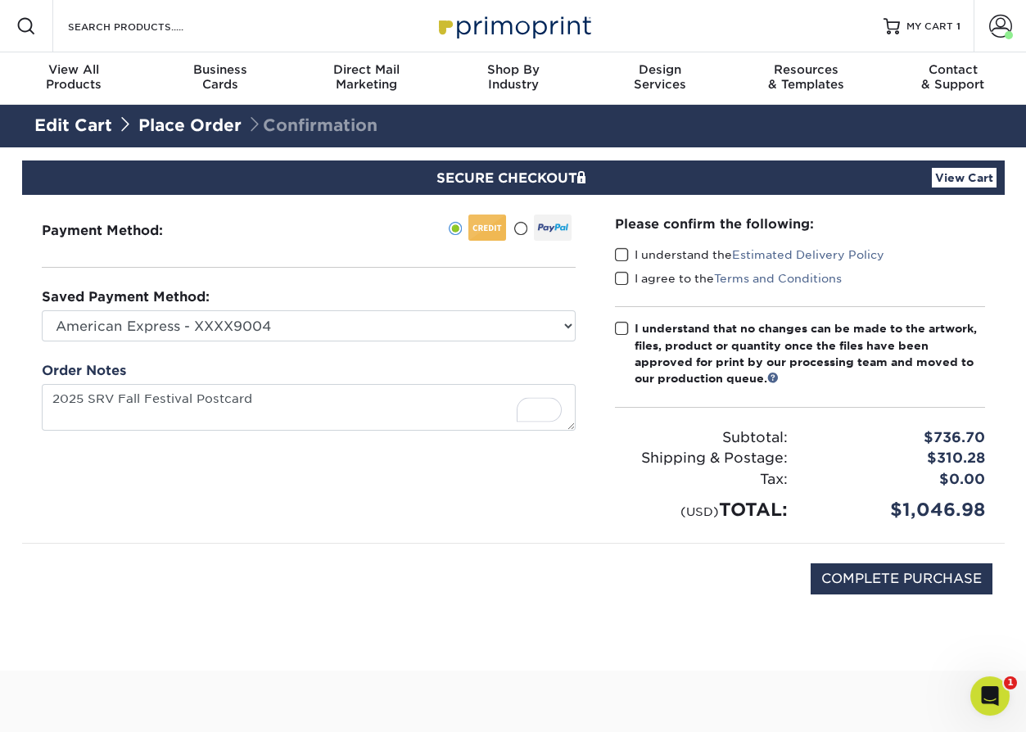
click at [618, 260] on span at bounding box center [622, 255] width 14 height 16
click at [0, 0] on input "I understand the Estimated Delivery Policy" at bounding box center [0, 0] width 0 height 0
click at [625, 276] on span at bounding box center [622, 279] width 14 height 16
click at [0, 0] on input "I agree to the Terms and Conditions" at bounding box center [0, 0] width 0 height 0
click at [615, 329] on span at bounding box center [622, 329] width 14 height 16
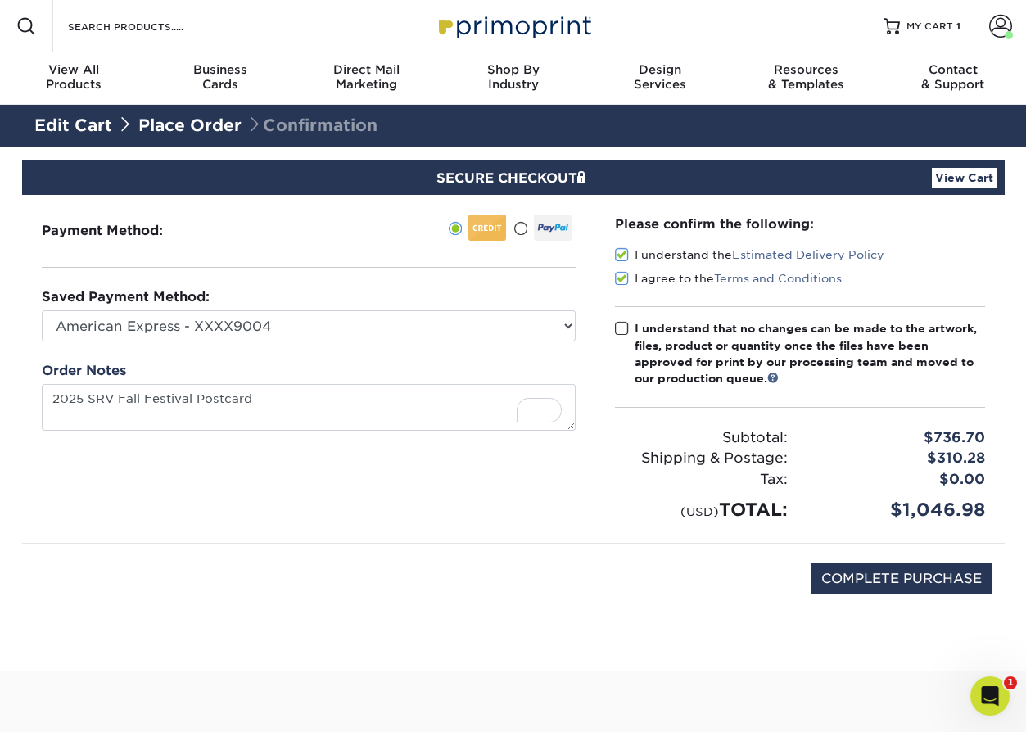
click at [0, 0] on input "I understand that no changes can be made to the artwork, files, product or quan…" at bounding box center [0, 0] width 0 height 0
click at [851, 574] on input "COMPLETE PURCHASE" at bounding box center [902, 578] width 182 height 31
type input "PROCESSING, PLEASE WAIT..."
